Goal: Information Seeking & Learning: Learn about a topic

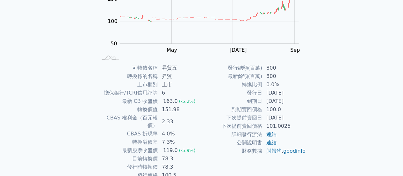
scroll to position [119, 0]
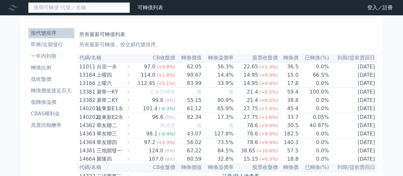
click at [95, 8] on input at bounding box center [79, 7] width 102 height 11
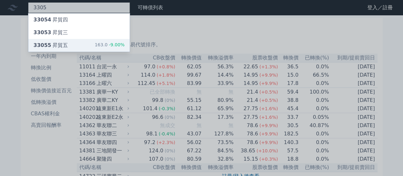
type input "3305"
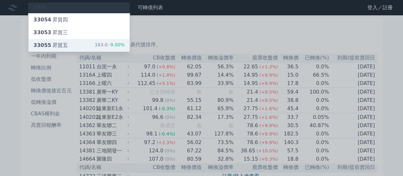
click at [72, 46] on div "33055 昇貿五 163.0 -9.00%" at bounding box center [78, 45] width 101 height 13
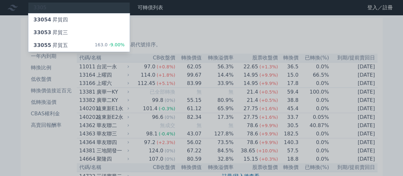
click at [23, 154] on div at bounding box center [201, 88] width 403 height 176
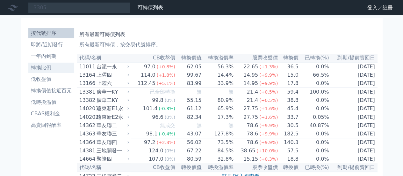
click at [61, 68] on li "轉換比例" at bounding box center [51, 68] width 46 height 8
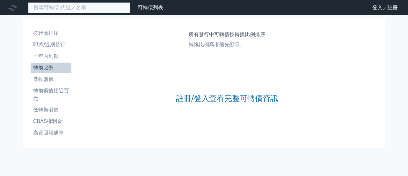
click at [76, 9] on input at bounding box center [79, 7] width 102 height 11
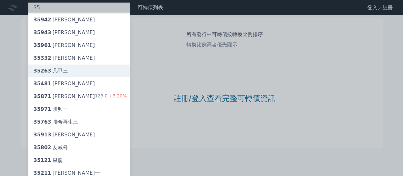
scroll to position [16, 0]
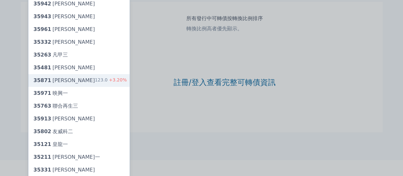
type input "35"
click at [79, 82] on div "35871 [PERSON_NAME]一 123.0 +3.20%" at bounding box center [78, 80] width 101 height 13
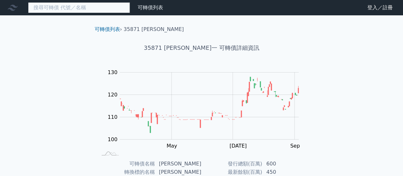
click at [86, 7] on input at bounding box center [79, 7] width 102 height 11
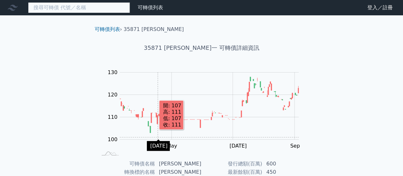
scroll to position [64, 0]
